Goal: Obtain resource: Download file/media

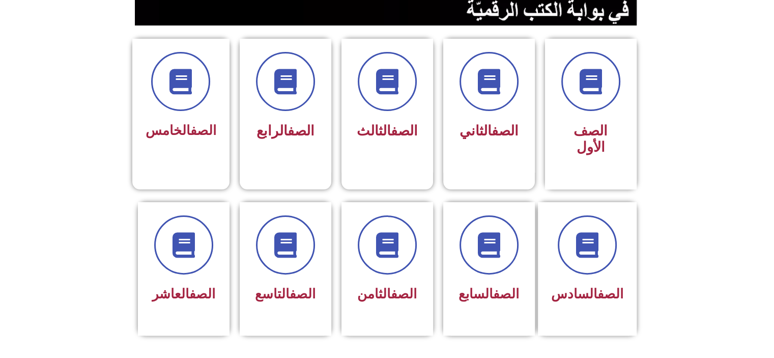
scroll to position [254, 0]
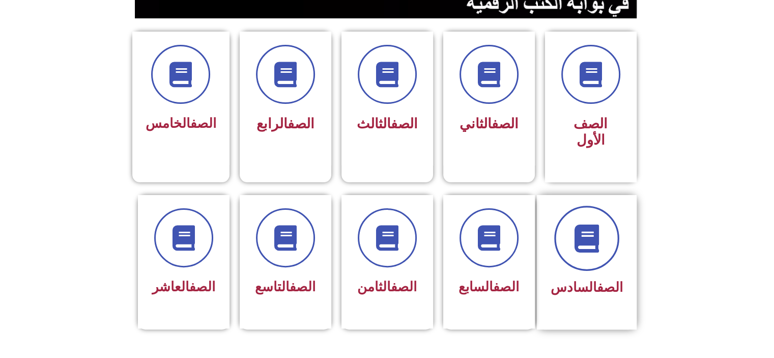
click at [580, 224] on icon at bounding box center [586, 238] width 28 height 28
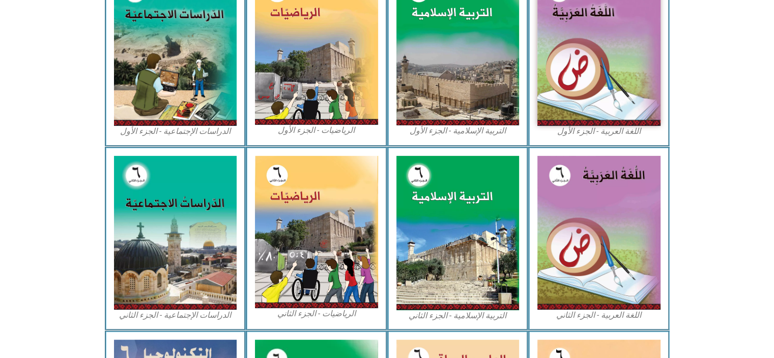
scroll to position [374, 0]
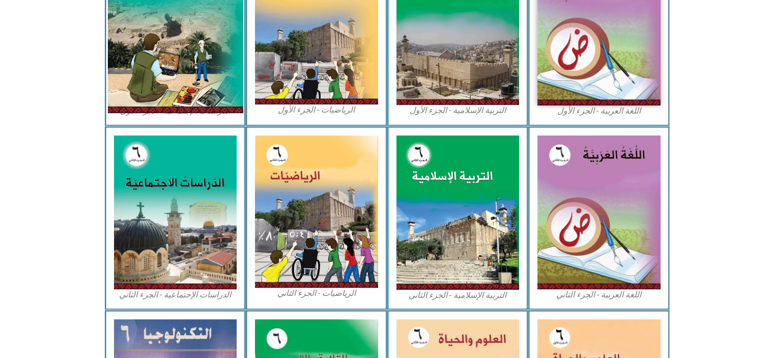
click at [167, 83] on img at bounding box center [174, 28] width 135 height 169
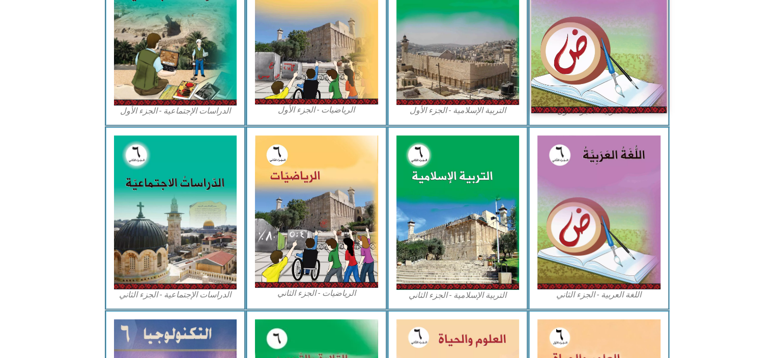
click at [586, 71] on img at bounding box center [598, 28] width 135 height 169
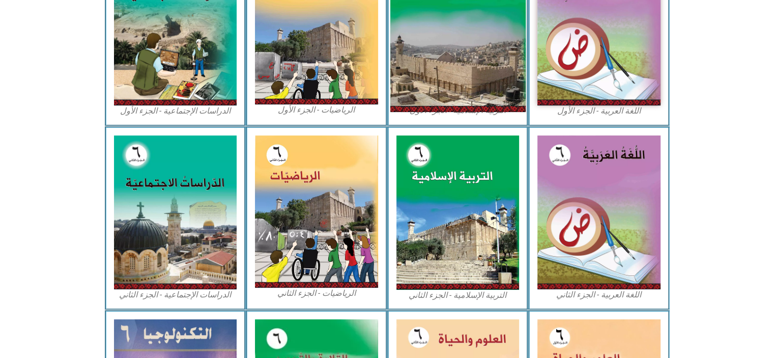
click at [489, 46] on img at bounding box center [457, 28] width 135 height 168
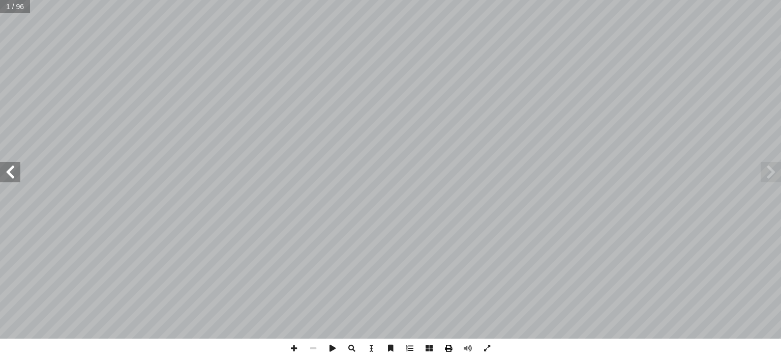
click at [448, 349] on span at bounding box center [448, 347] width 19 height 19
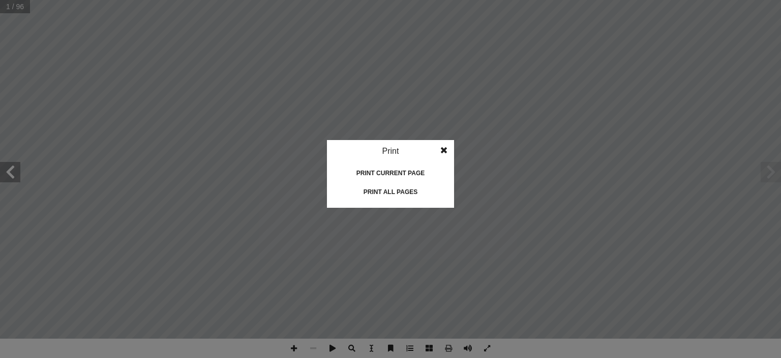
click at [405, 194] on div "Print all pages" at bounding box center [391, 192] width 102 height 16
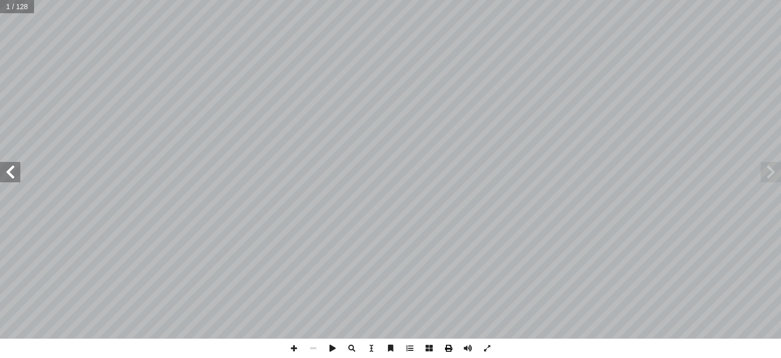
click at [449, 347] on span at bounding box center [448, 347] width 19 height 19
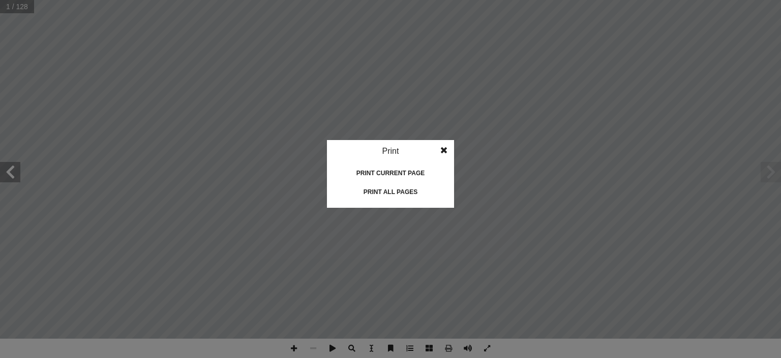
click at [388, 194] on div "Print all pages" at bounding box center [391, 192] width 102 height 16
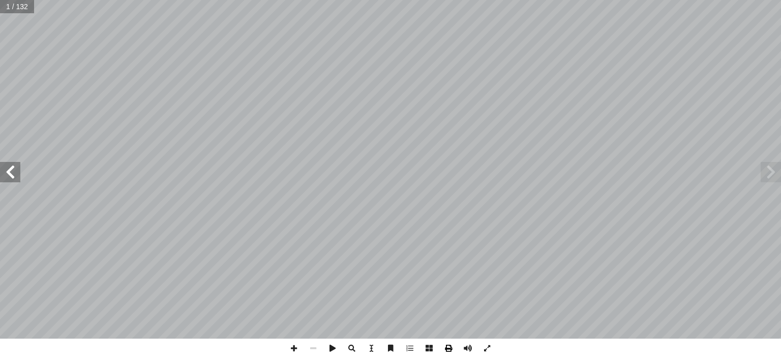
click at [448, 349] on span at bounding box center [448, 347] width 19 height 19
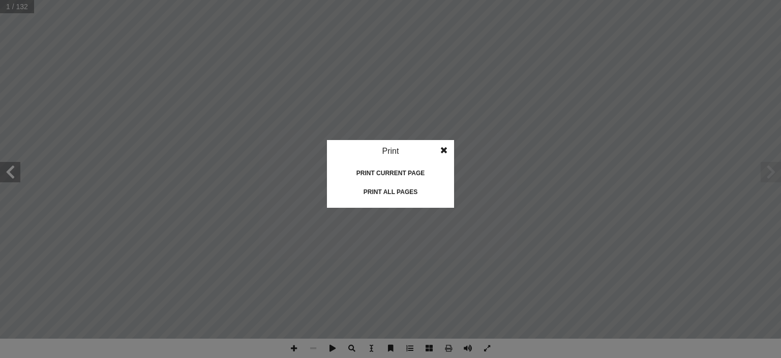
click at [387, 190] on div "Print all pages" at bounding box center [391, 192] width 102 height 16
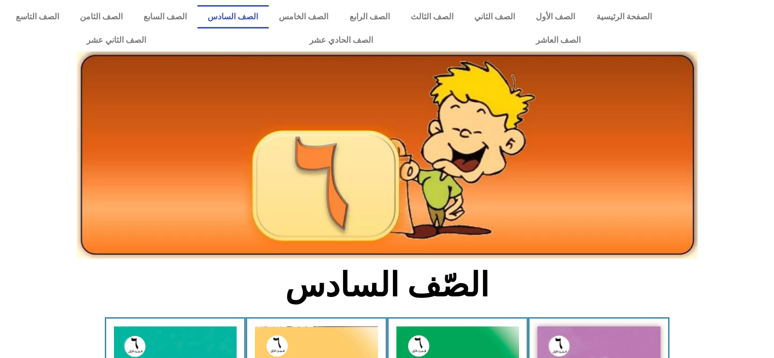
scroll to position [374, 0]
